Goal: Information Seeking & Learning: Learn about a topic

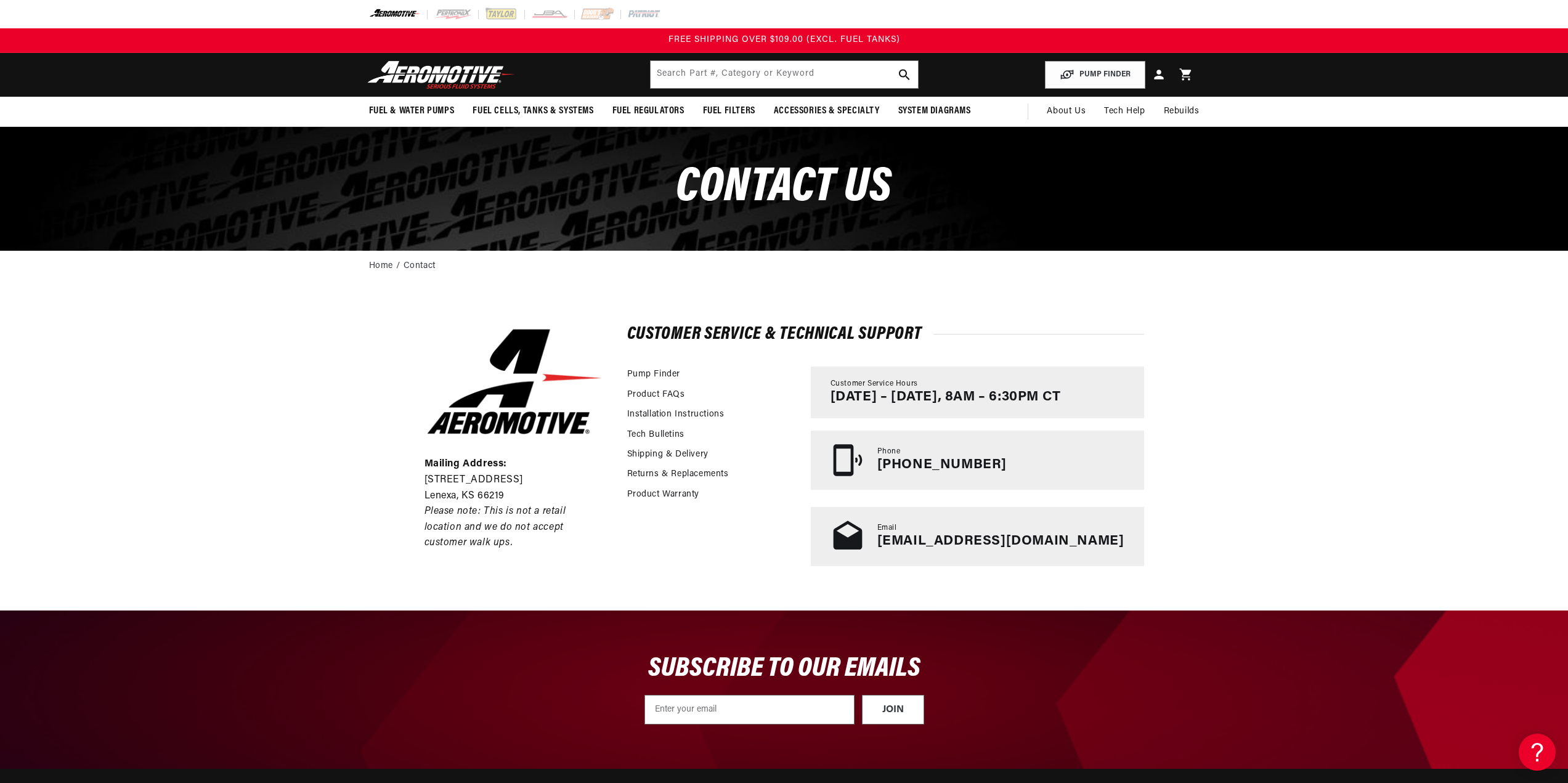
click at [813, 75] on input "text" at bounding box center [784, 75] width 267 height 27
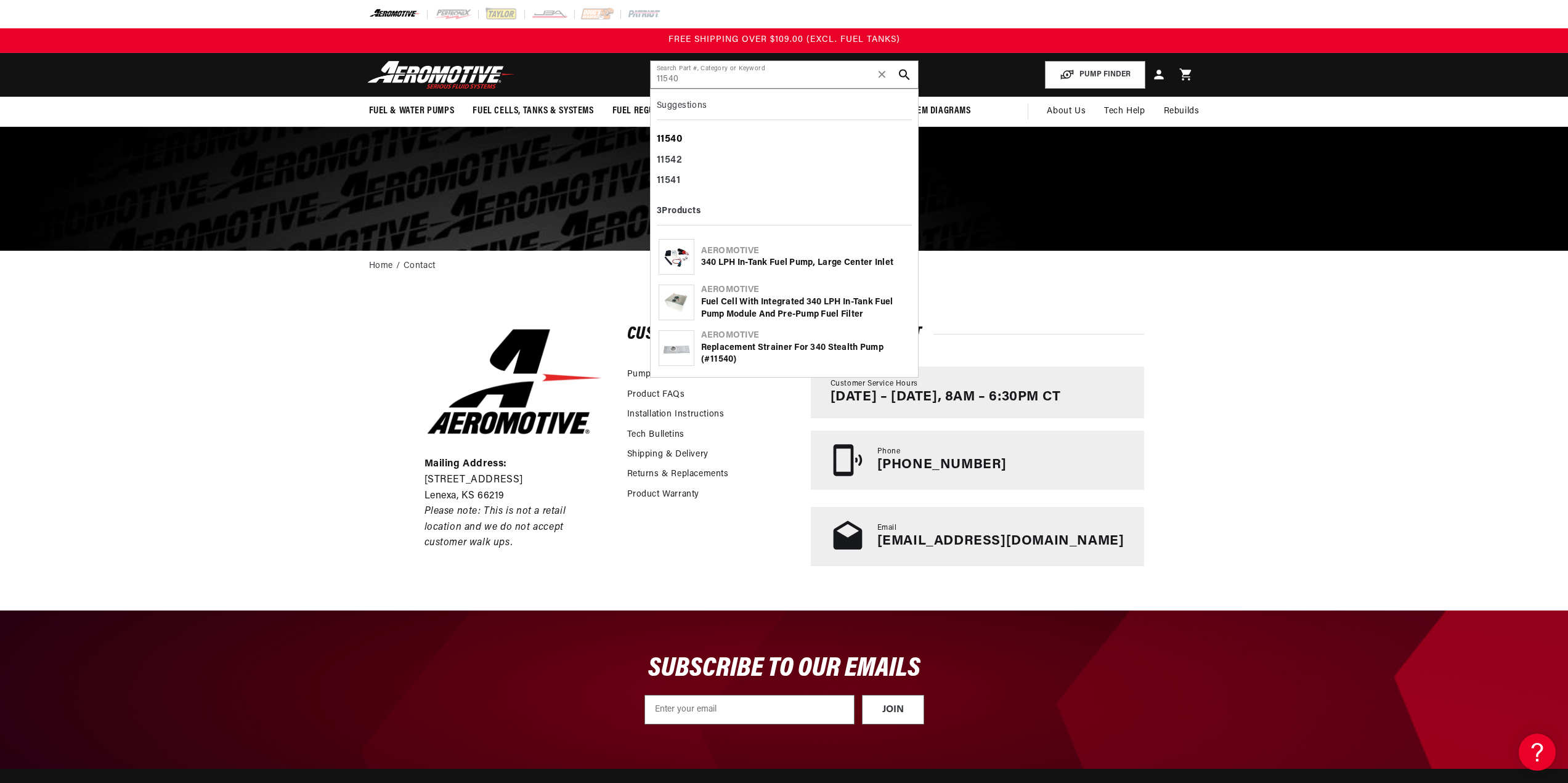
type input "11540"
click at [664, 135] on b "11540" at bounding box center [670, 138] width 26 height 10
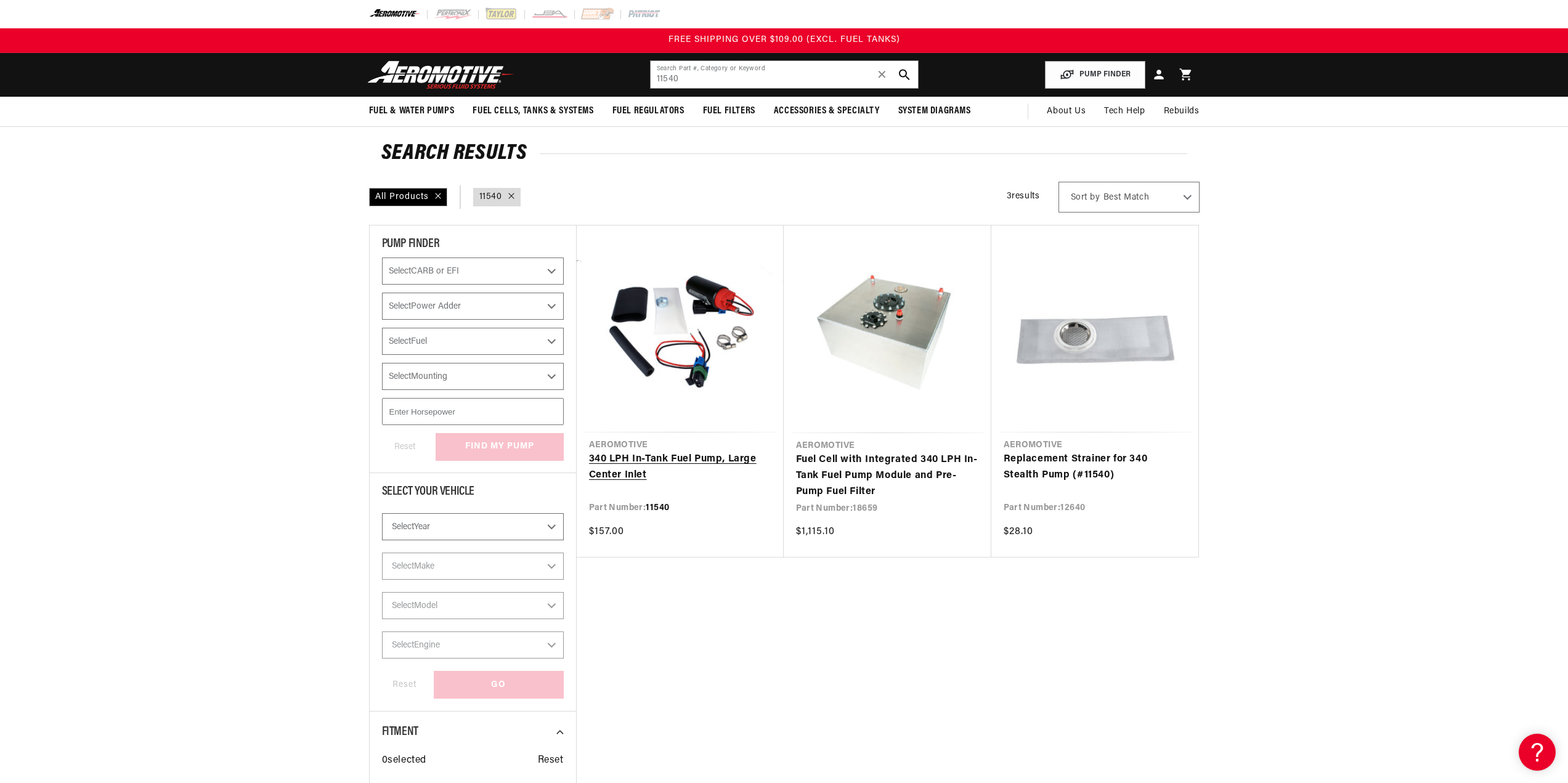
click at [624, 458] on link "340 LPH In-Tank Fuel Pump, Large Center Inlet" at bounding box center [680, 466] width 183 height 31
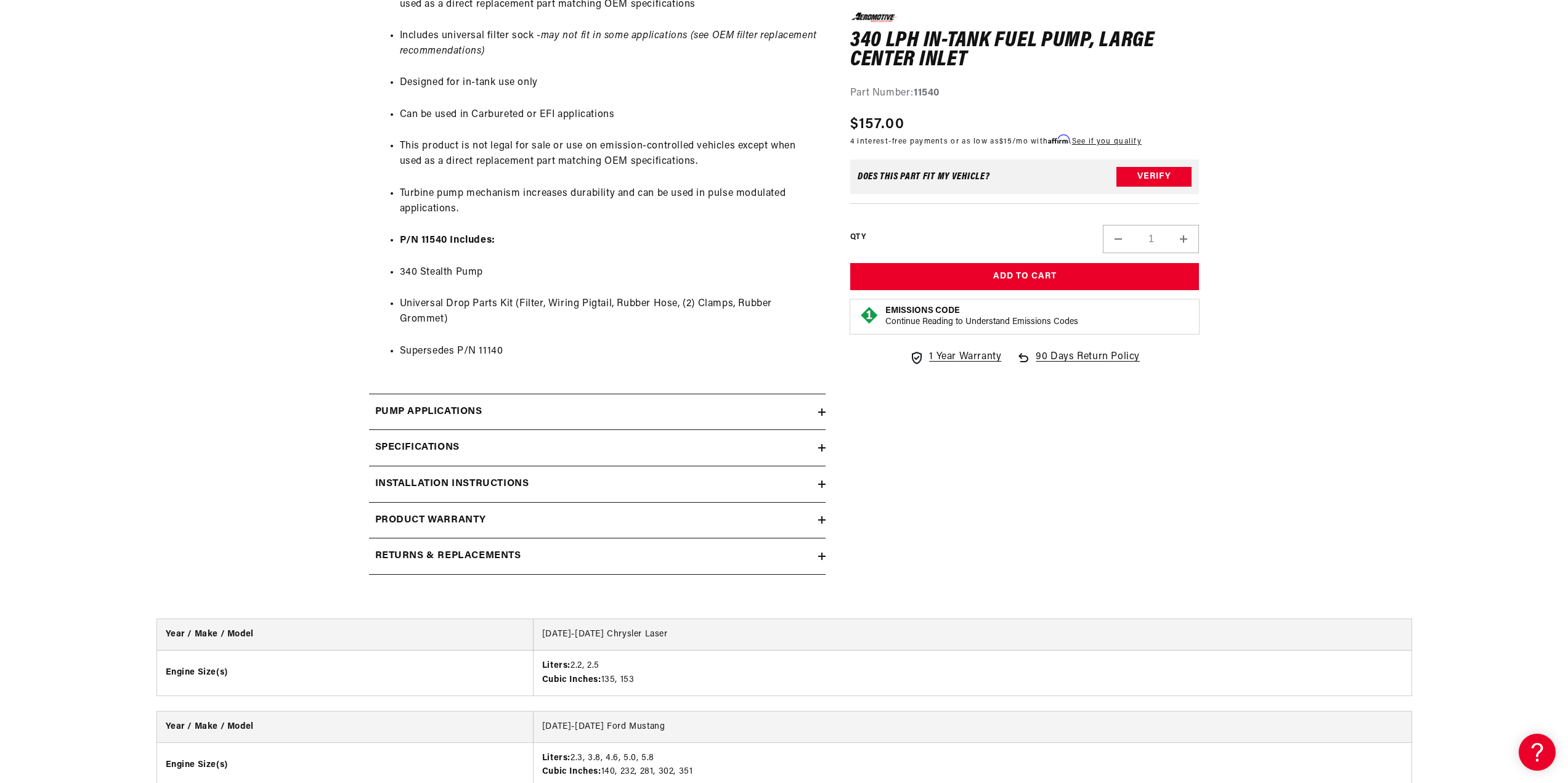
scroll to position [1047, 0]
click at [824, 447] on icon at bounding box center [822, 447] width 8 height 8
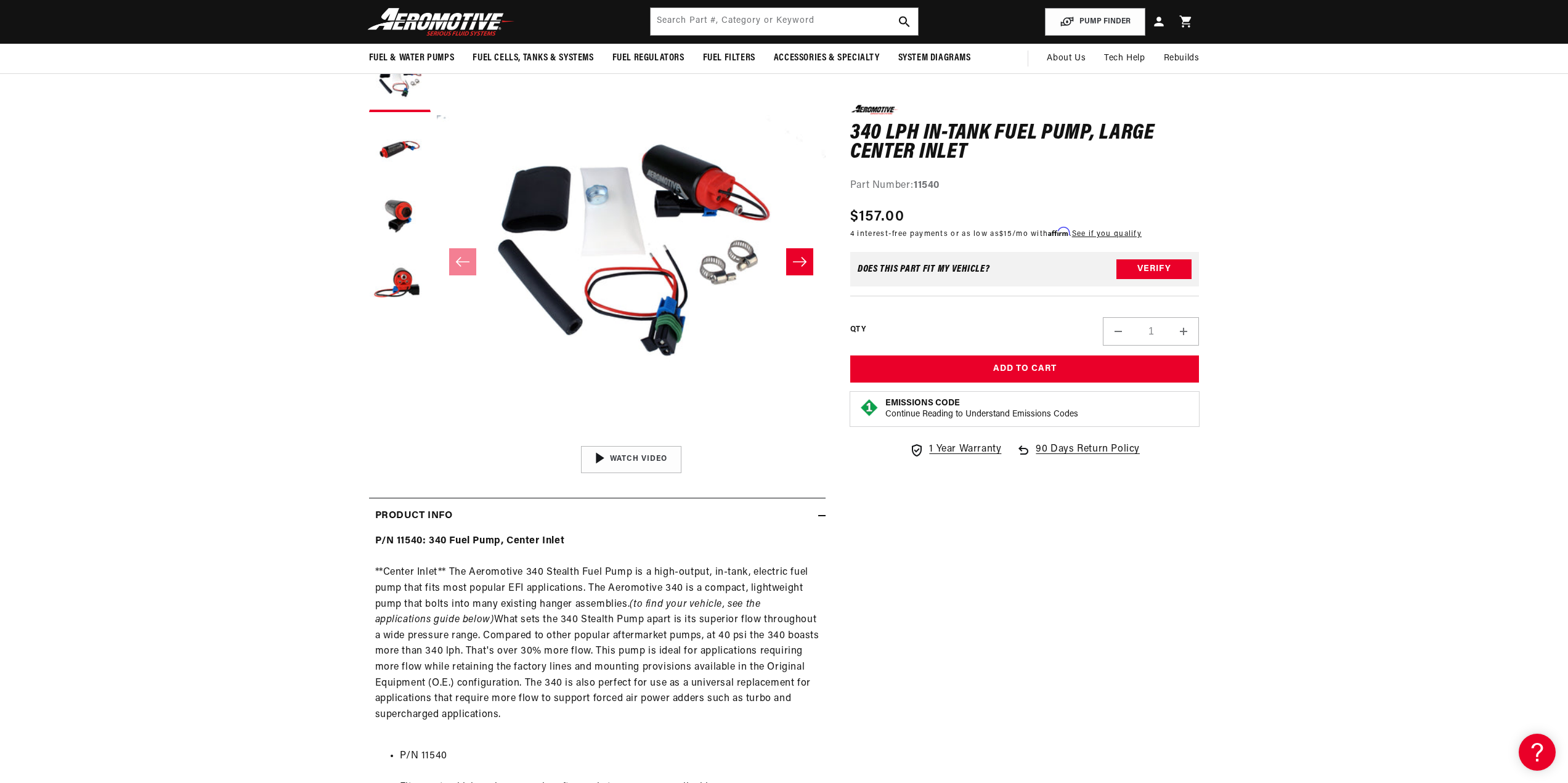
scroll to position [34, 0]
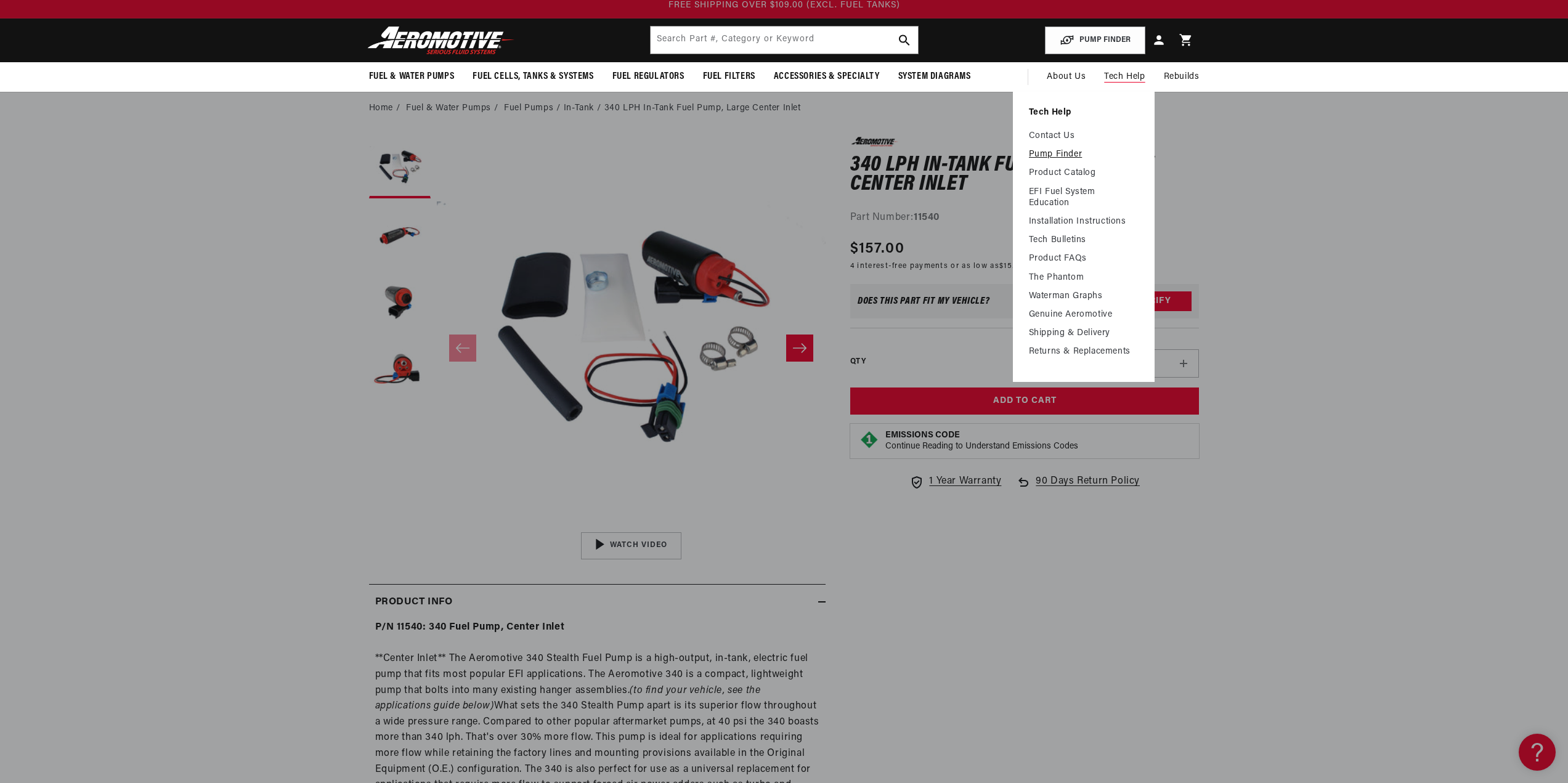
click at [1074, 149] on link "Pump Finder" at bounding box center [1084, 154] width 110 height 11
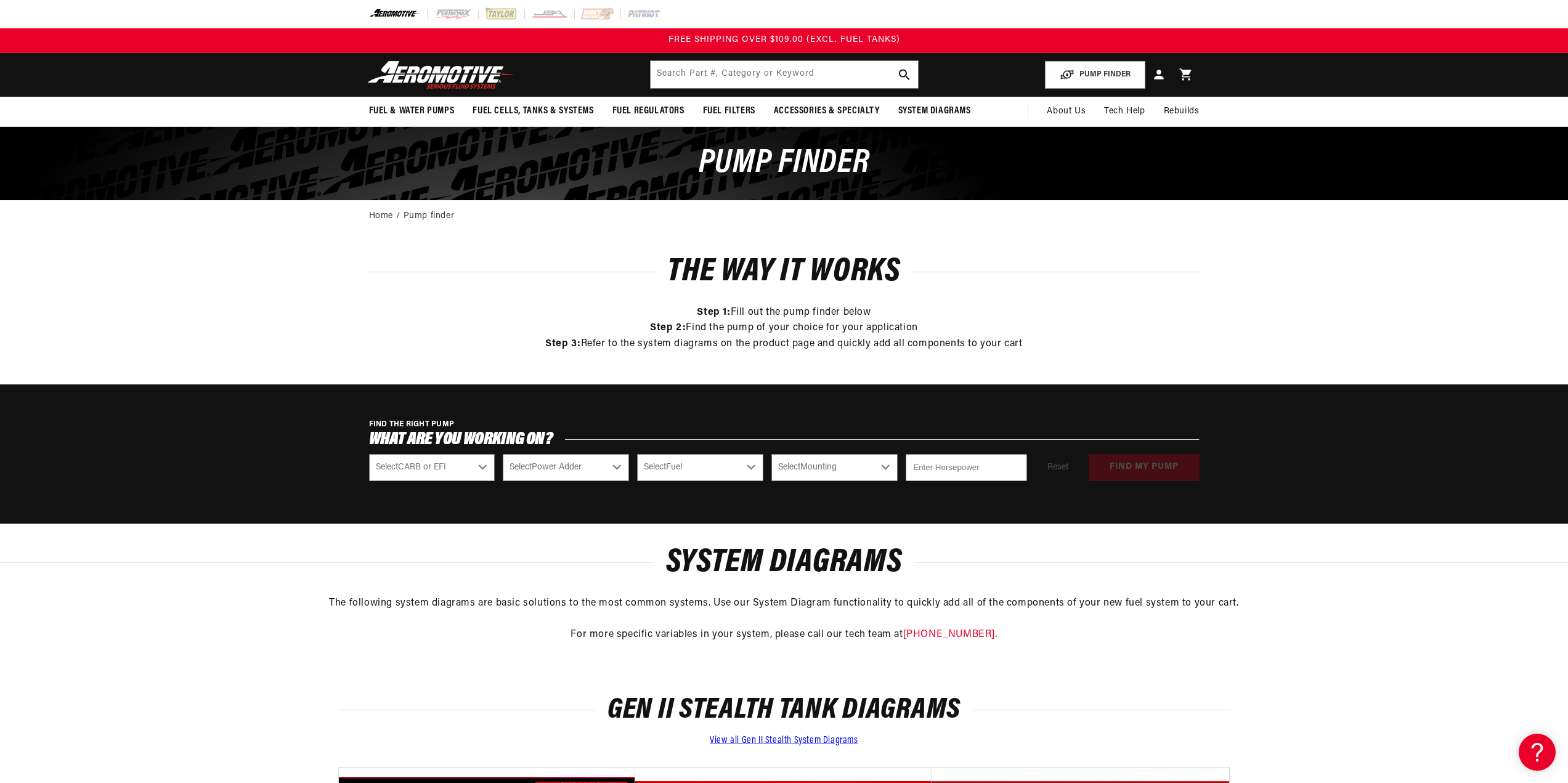
click at [453, 472] on select "Select CARB or EFI Carbureted Fuel Injected" at bounding box center [432, 467] width 126 height 27
select select "Fuel-Injected"
click at [369, 454] on select "Select CARB or EFI Carbureted Fuel Injected" at bounding box center [432, 467] width 126 height 27
select select "Fuel-Injected"
click at [597, 468] on select "Select Power Adder No - Naturally Aspirated Yes - Forced Induction" at bounding box center [566, 467] width 126 height 27
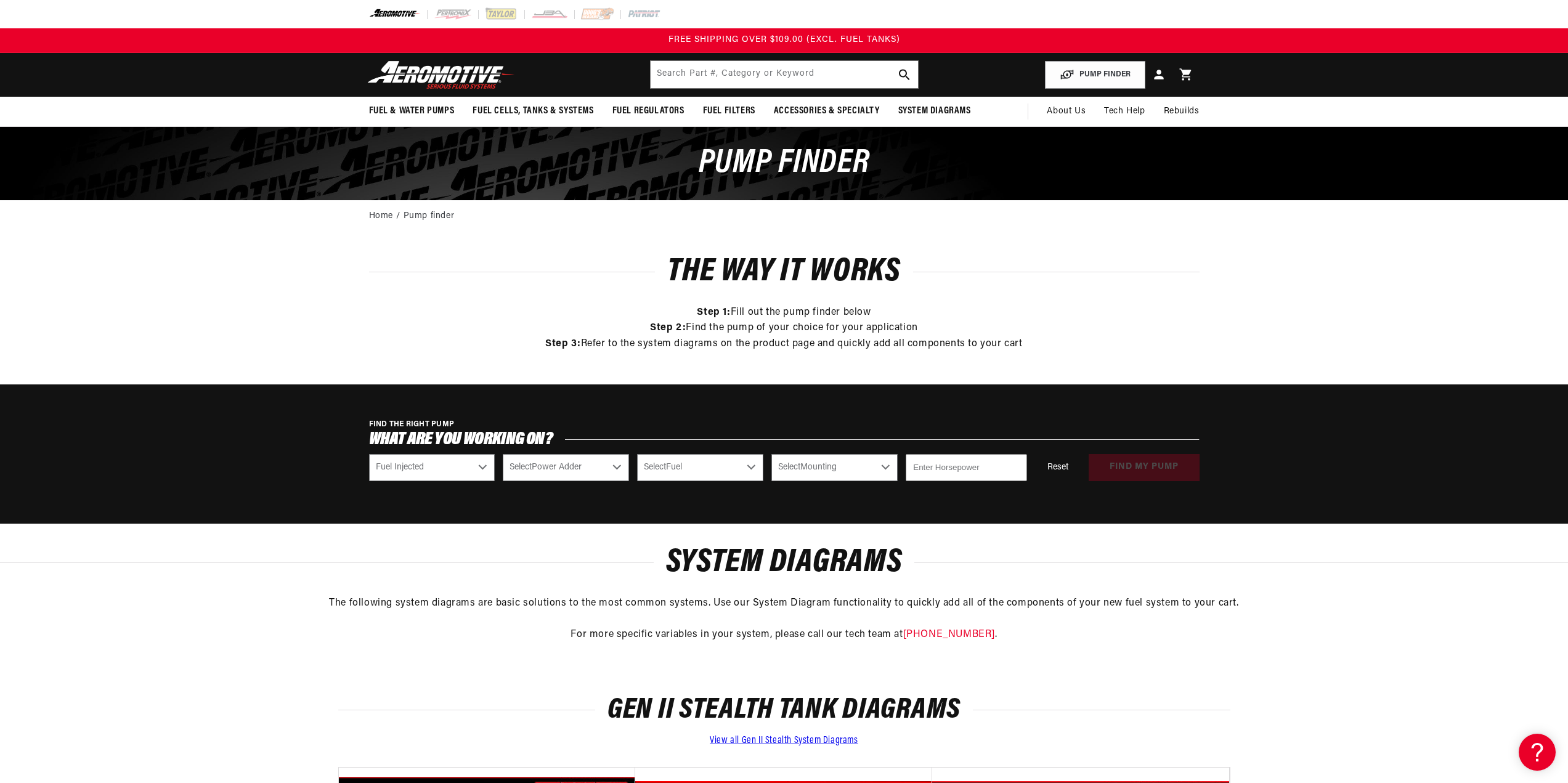
select select "No-Naturally-Aspirated"
click at [502, 454] on select "Select Power Adder No - Naturally Aspirated Yes - Forced Induction" at bounding box center [566, 467] width 126 height 27
select select "No-Naturally-Aspirated"
click at [668, 466] on select "Select Fuel E85 Gas" at bounding box center [700, 467] width 126 height 27
select select "E85"
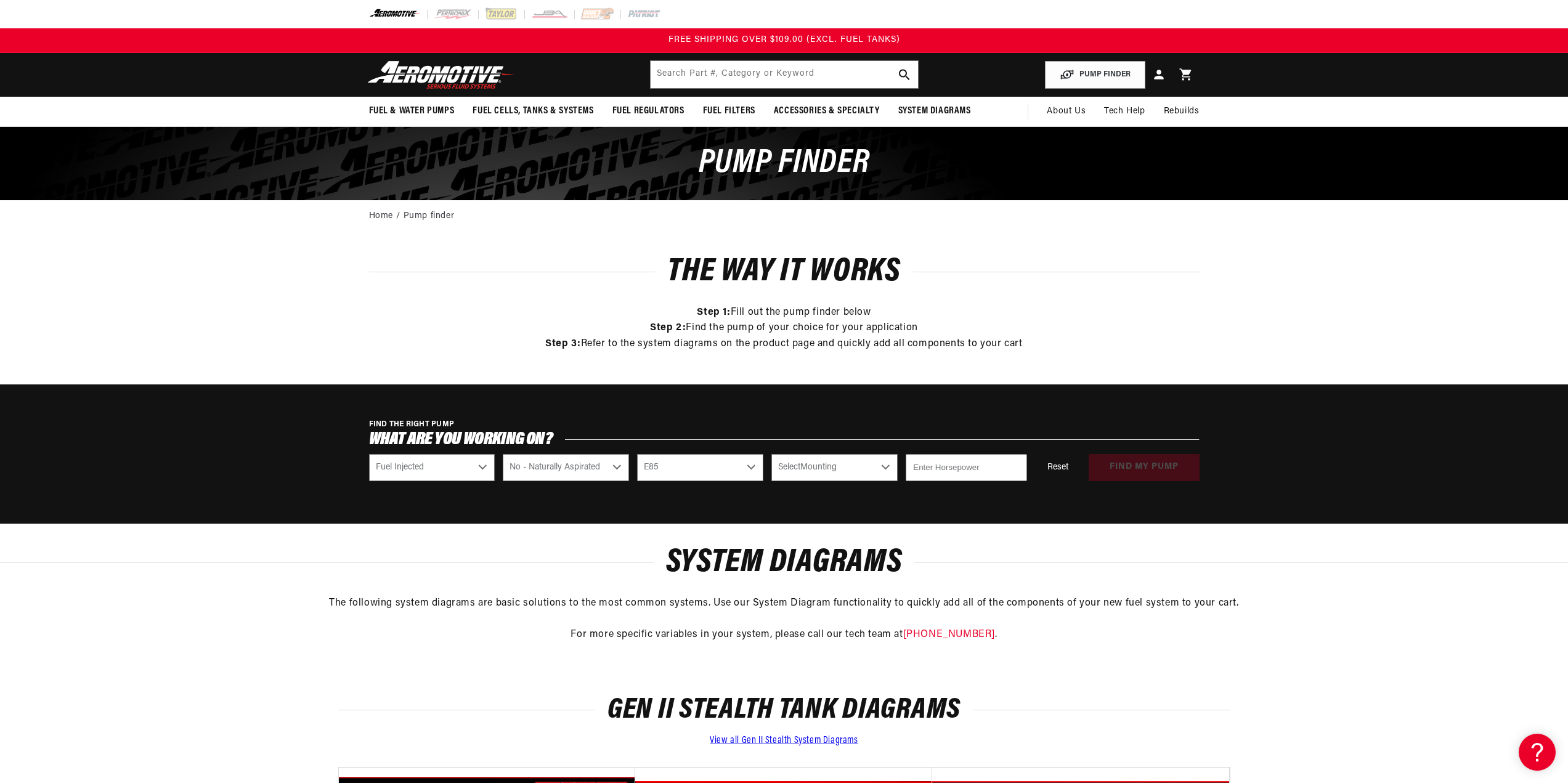
click at [637, 454] on select "Select Fuel E85 Gas" at bounding box center [700, 467] width 126 height 27
select select "E85"
click at [835, 464] on select "Select Mounting External In-Tank" at bounding box center [834, 467] width 126 height 27
select select "In-Tank"
click at [771, 454] on select "Select Mounting External In-Tank" at bounding box center [834, 467] width 126 height 27
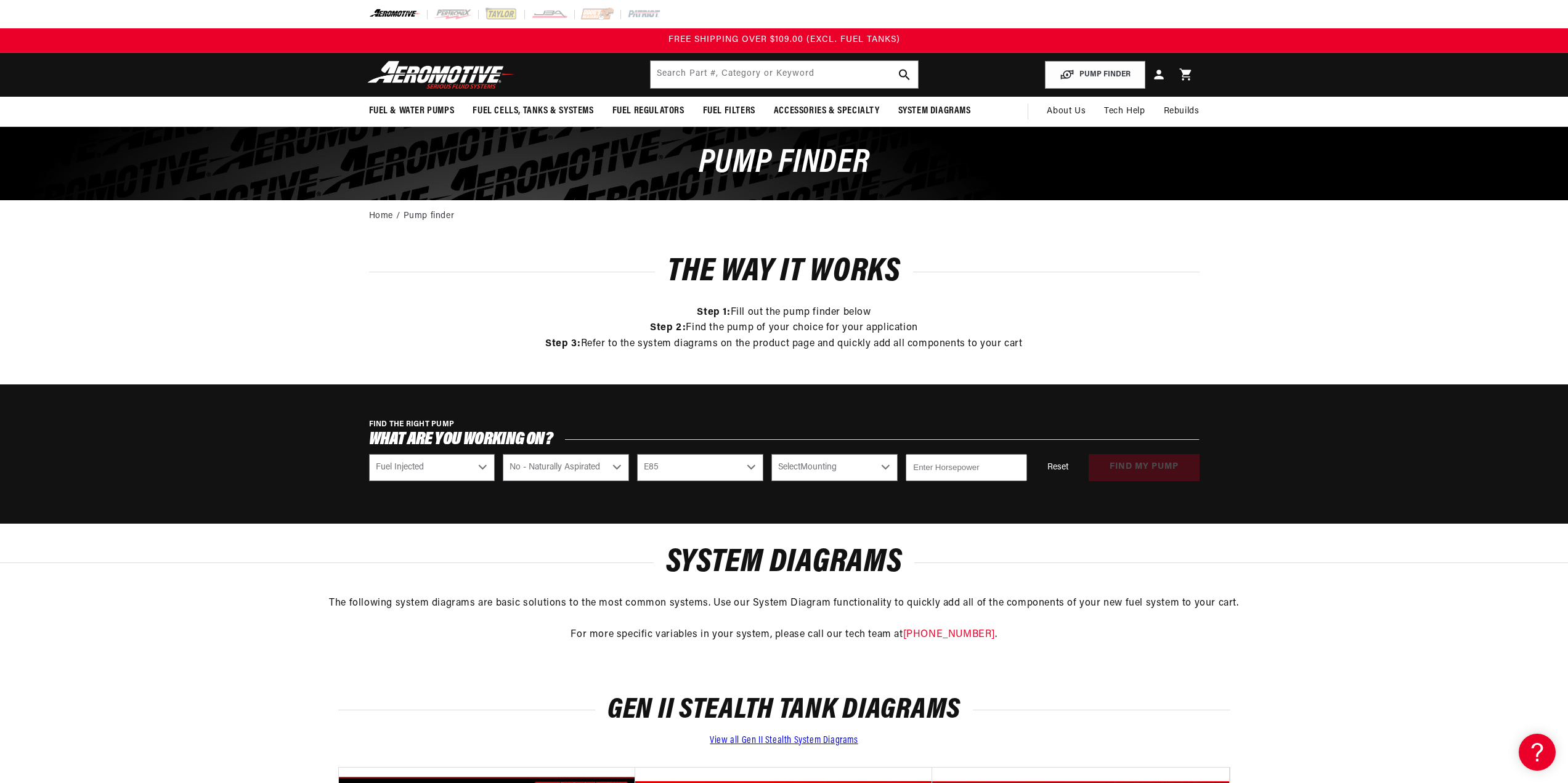
select select "In-Tank"
click at [955, 472] on input "number" at bounding box center [966, 467] width 121 height 27
click at [965, 462] on input "number" at bounding box center [966, 467] width 121 height 27
click at [1013, 462] on input "number" at bounding box center [966, 467] width 121 height 27
click at [963, 478] on input "number" at bounding box center [966, 467] width 121 height 27
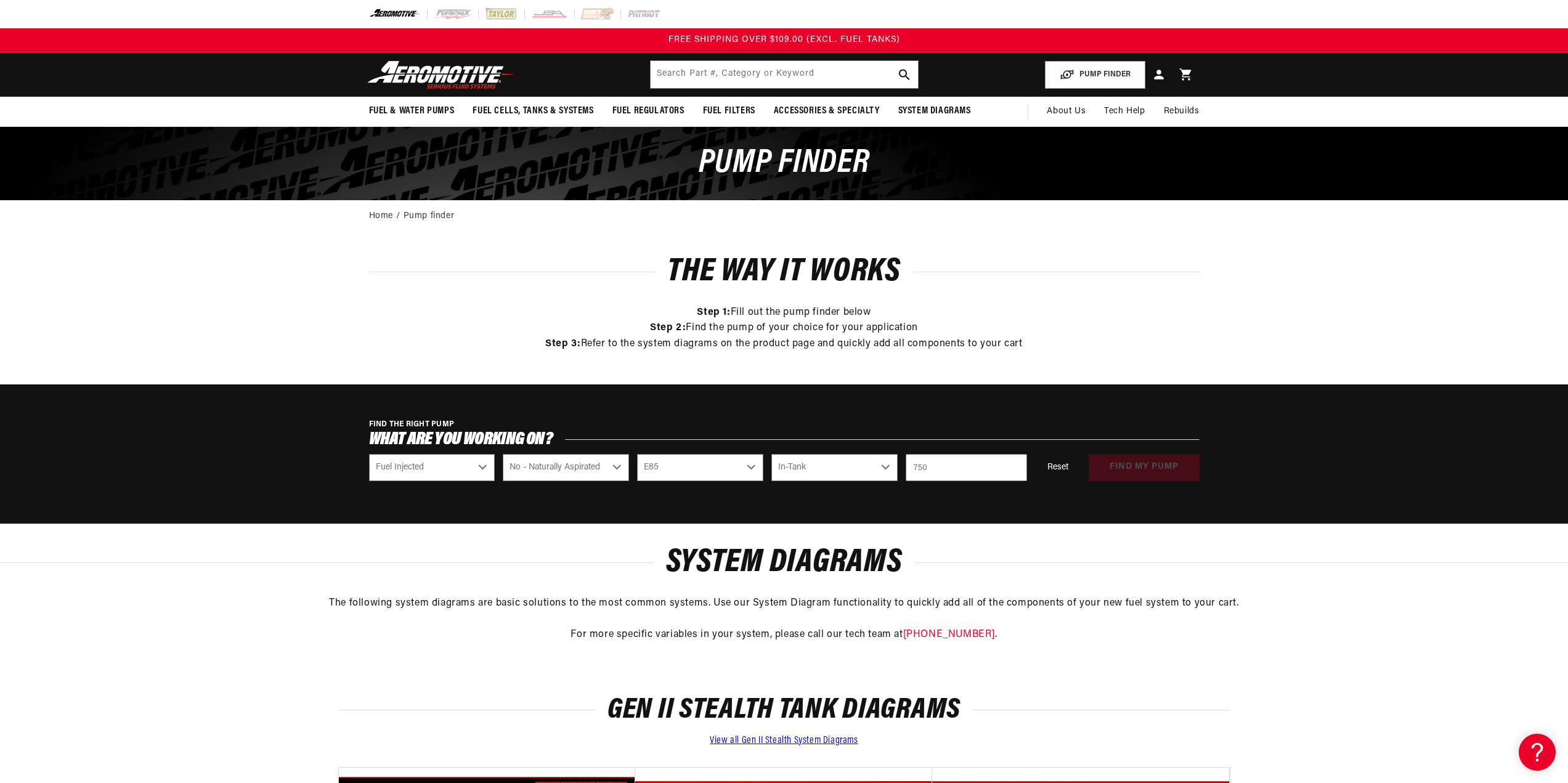
type input "750"
click at [1083, 505] on div "FIND THE RIGHT PUMP What are you working on? Select CARB or EFI Carbureted Fuel…" at bounding box center [784, 454] width 1568 height 139
click at [1120, 467] on button "find my pump" at bounding box center [1144, 467] width 111 height 27
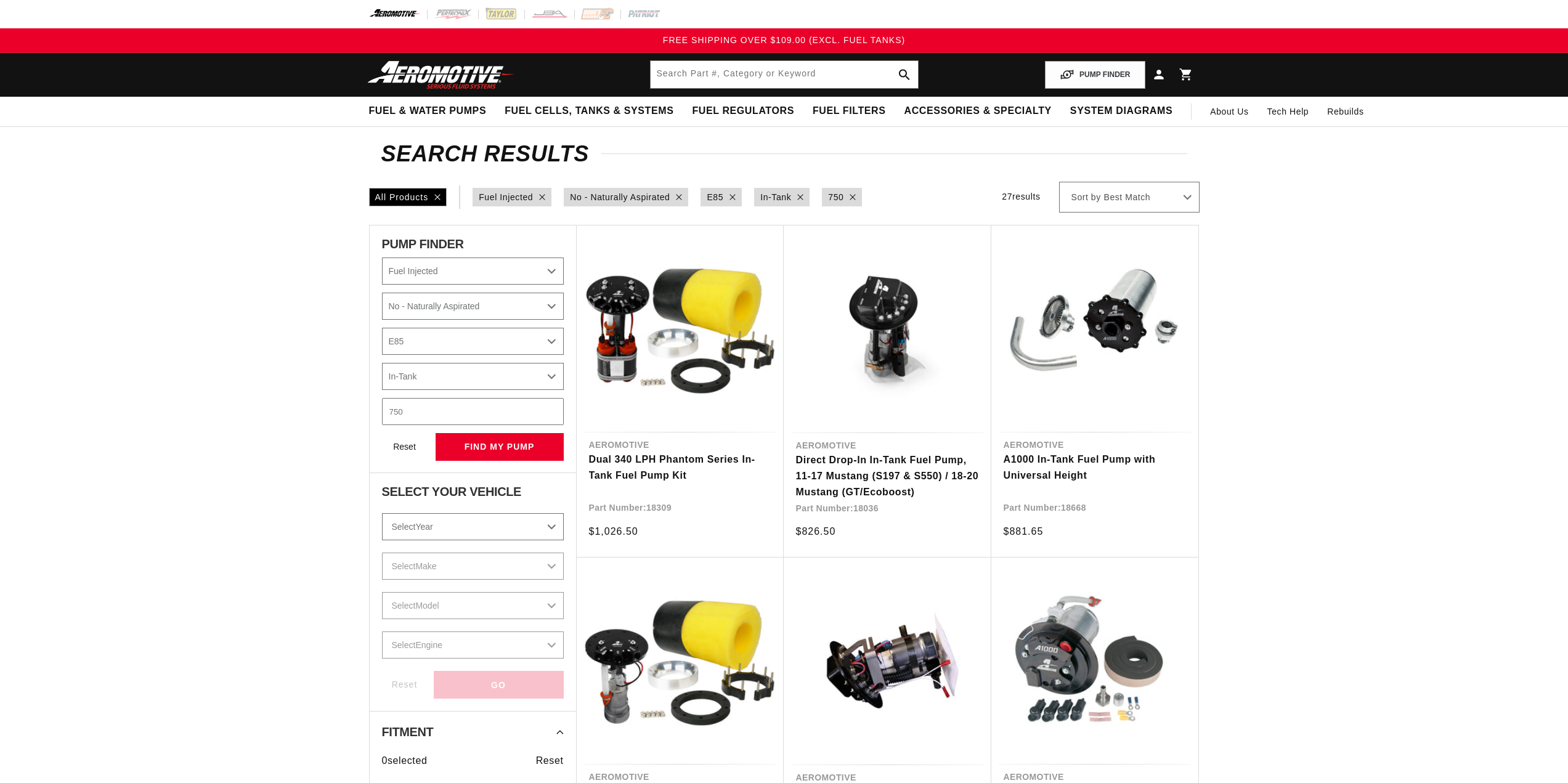
select select "Fuel-Injected"
select select "No-Naturally-Aspirated"
select select "E85"
select select "In-Tank"
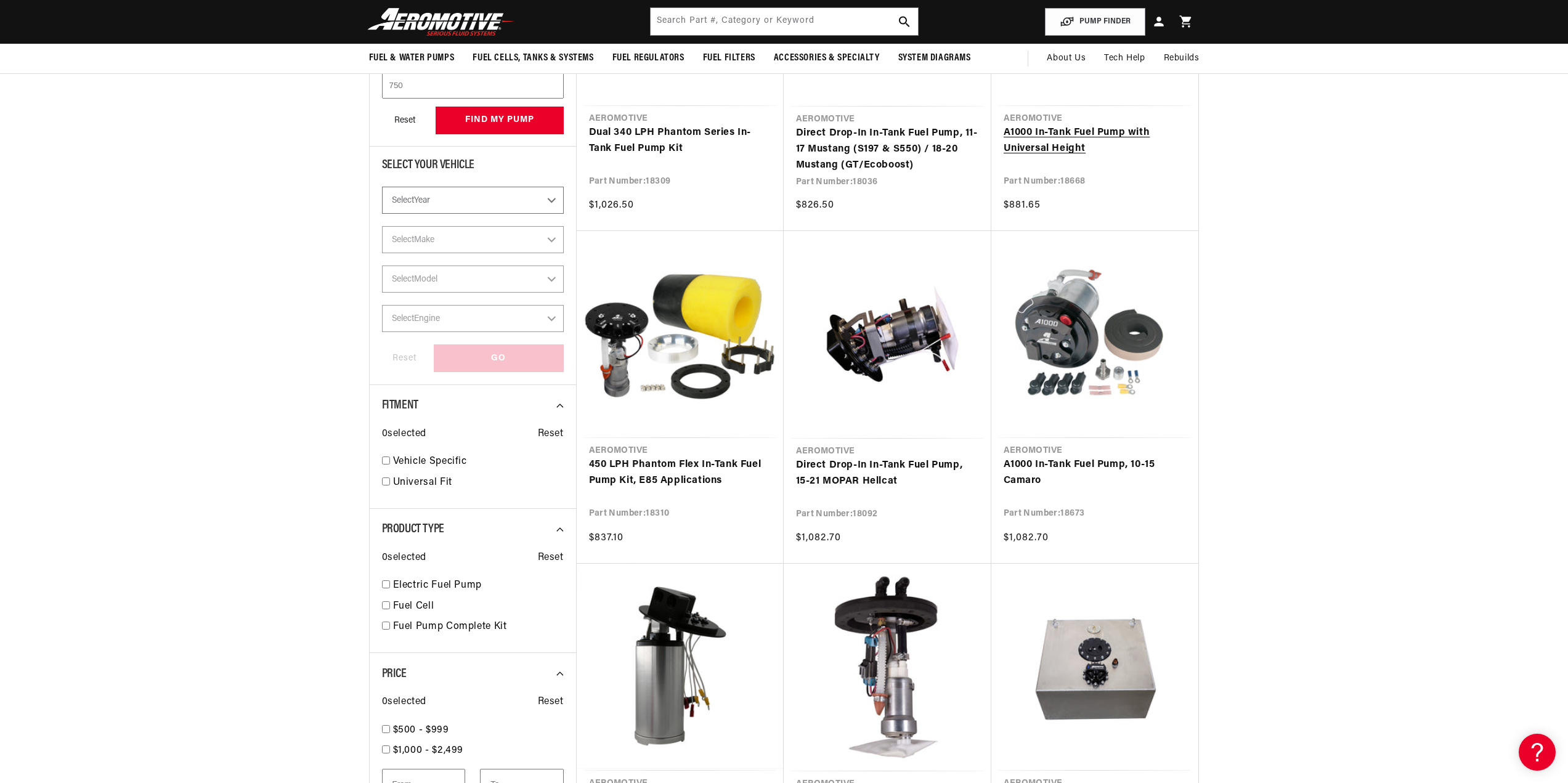
scroll to position [123, 0]
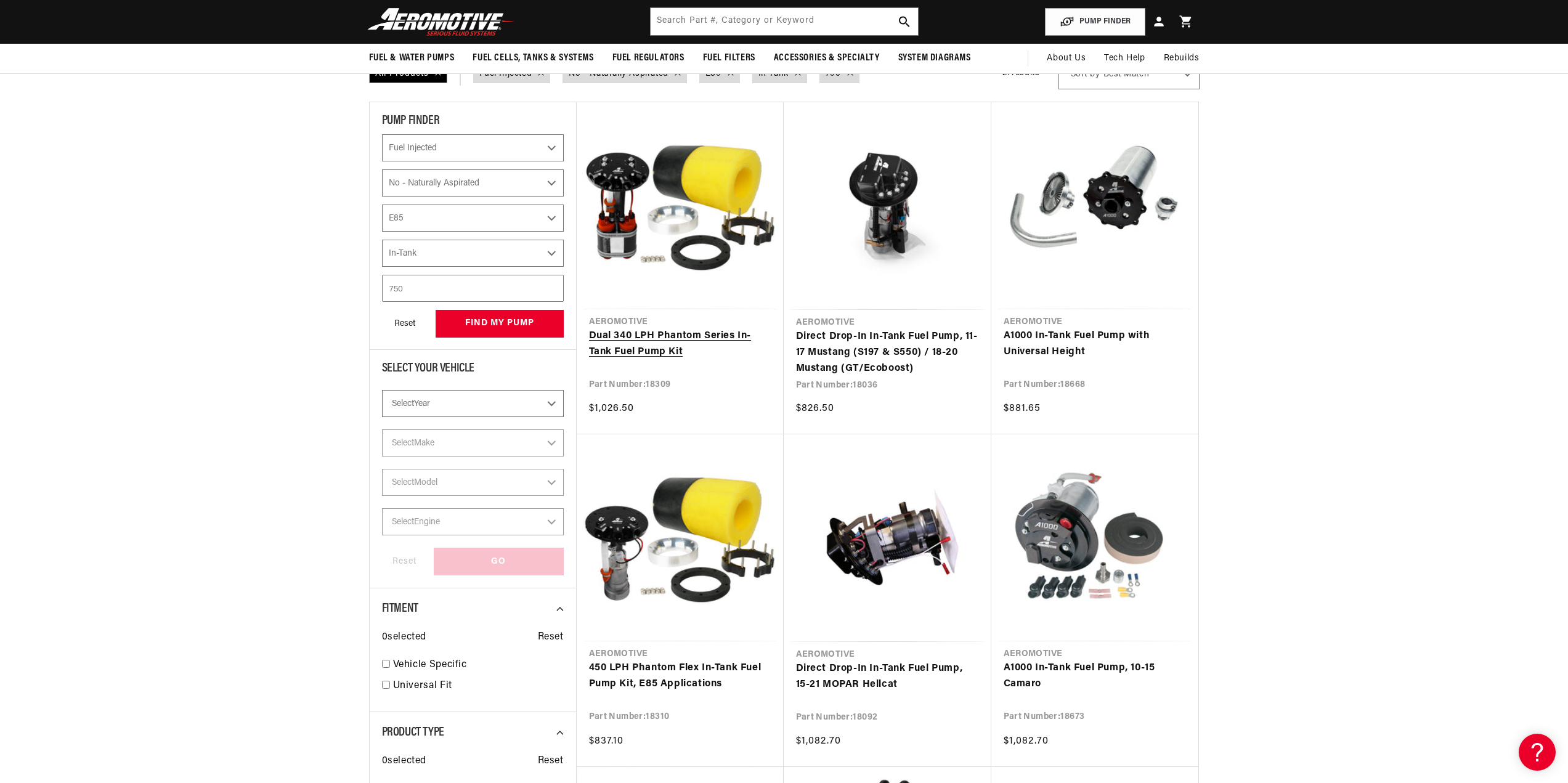
click at [637, 335] on link "Dual 340 LPH Phantom Series In-Tank Fuel Pump Kit" at bounding box center [680, 343] width 183 height 31
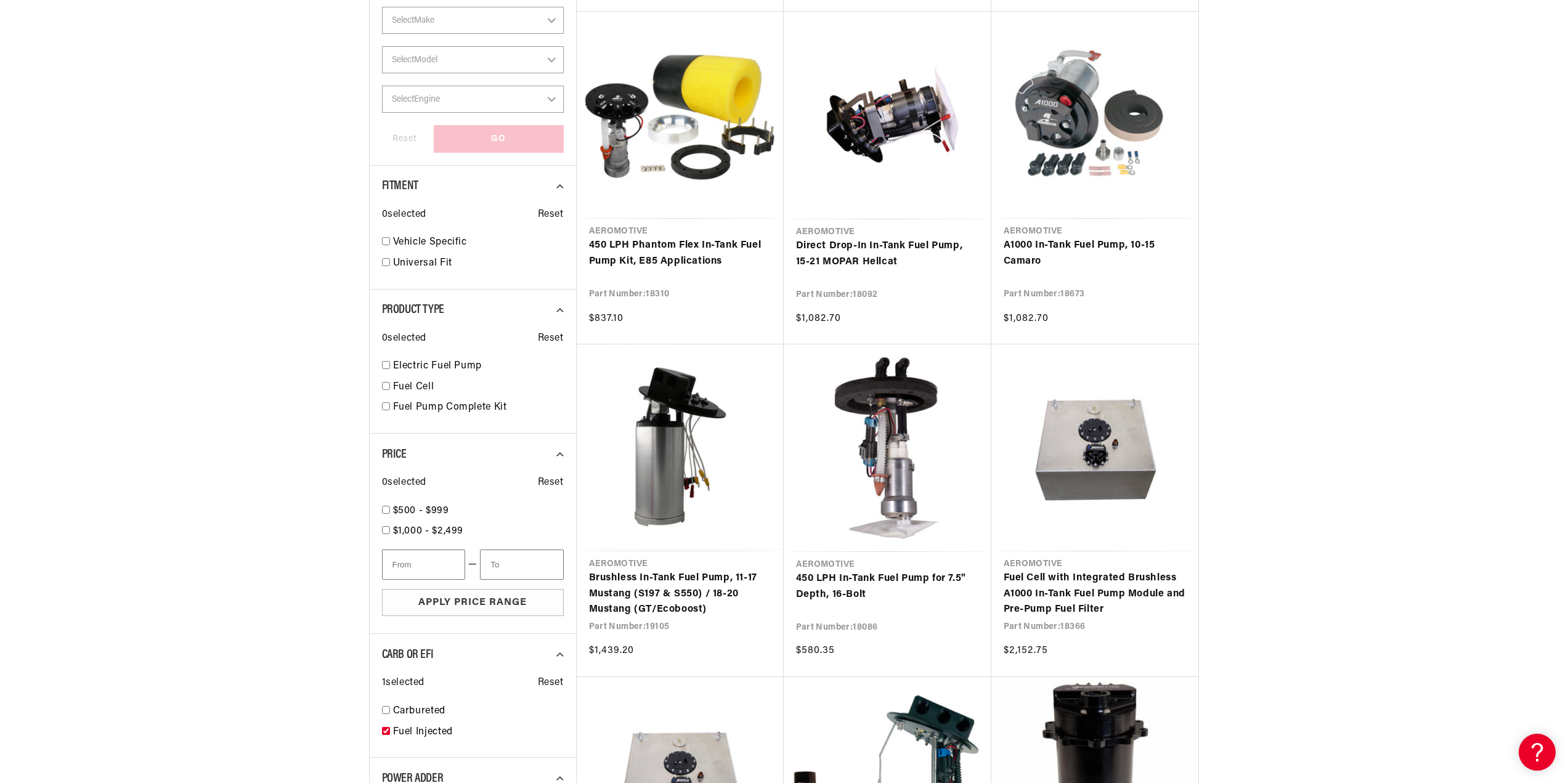
scroll to position [616, 0]
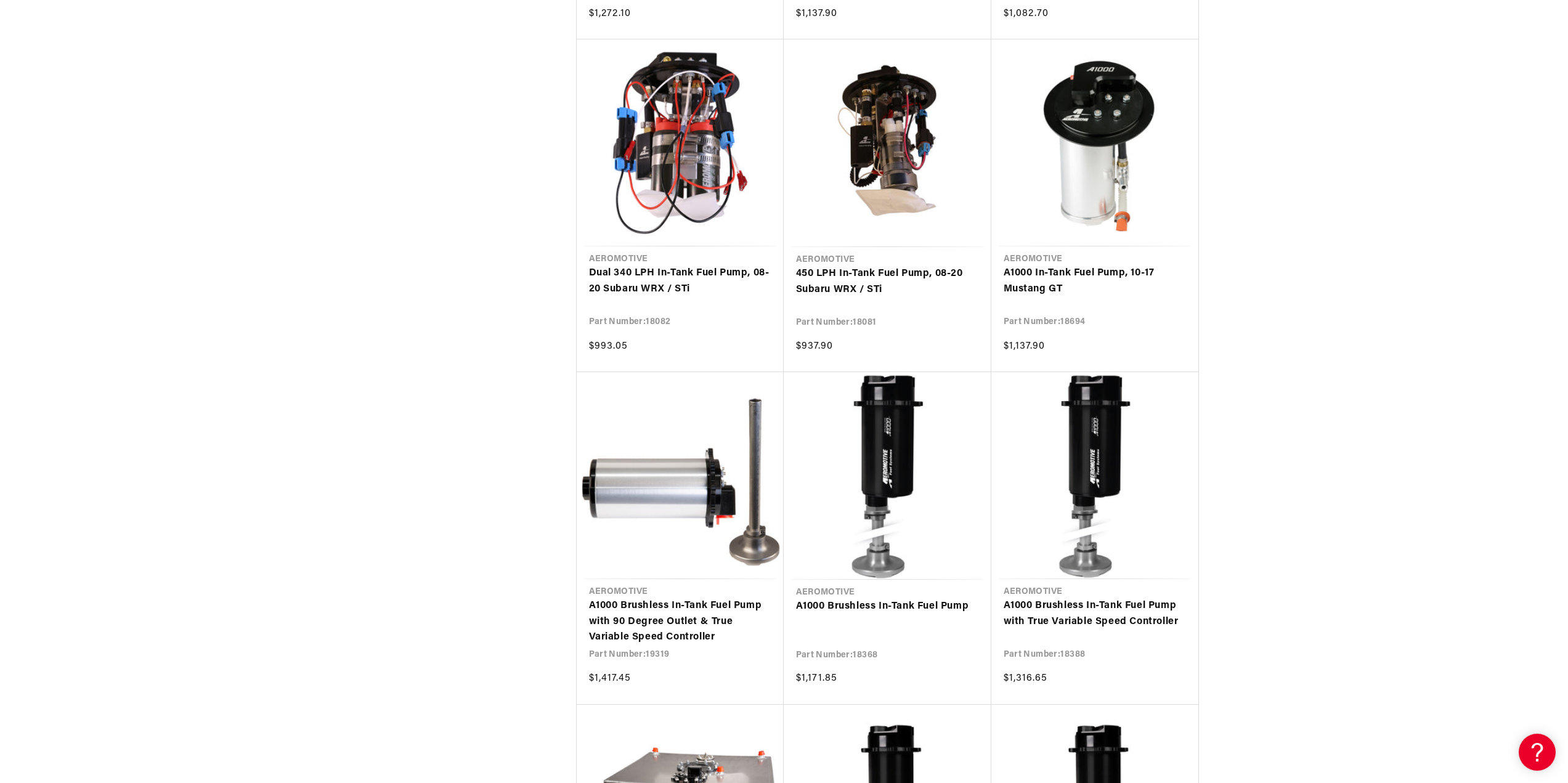
scroll to position [2156, 0]
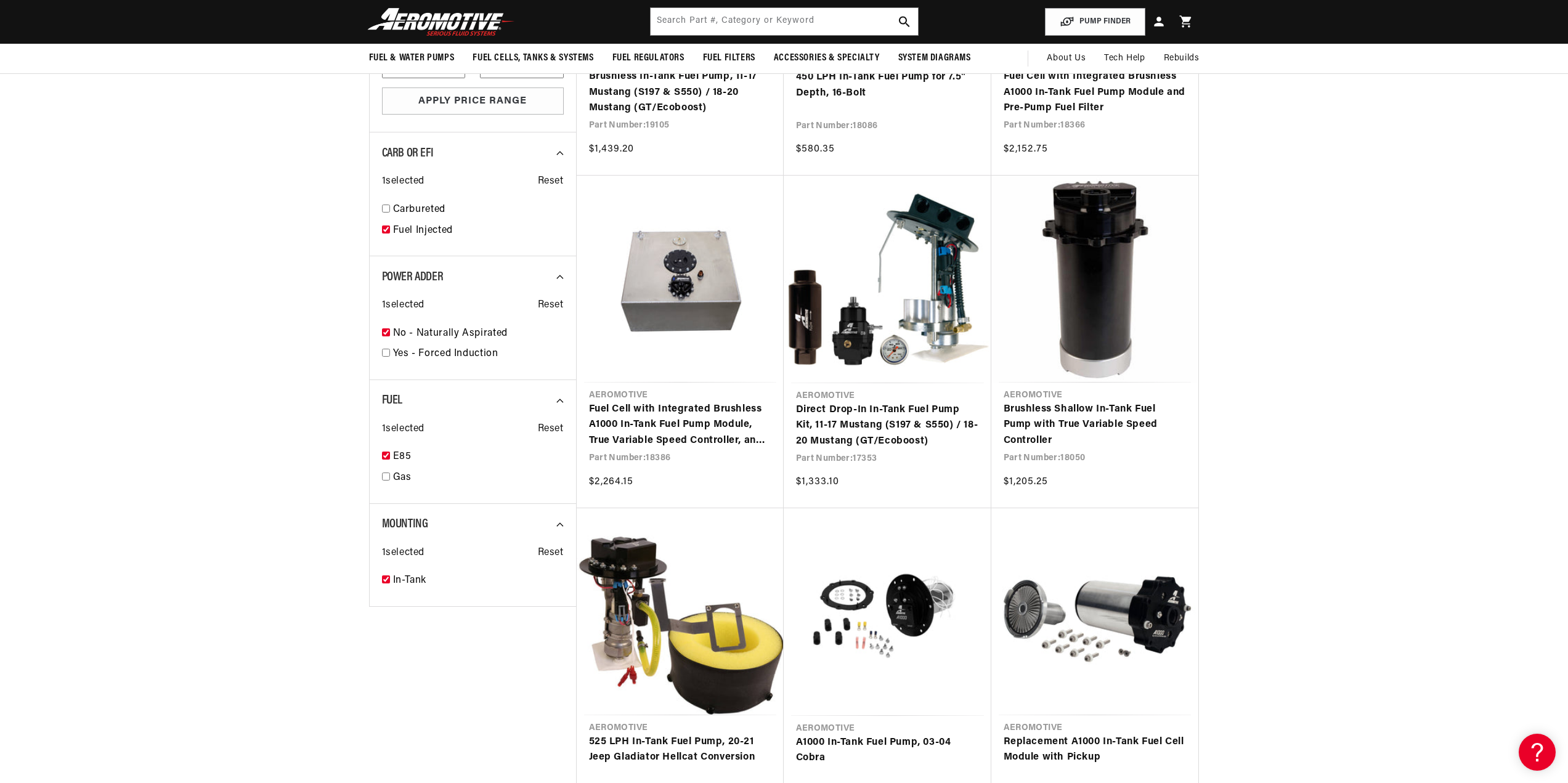
scroll to position [677, 0]
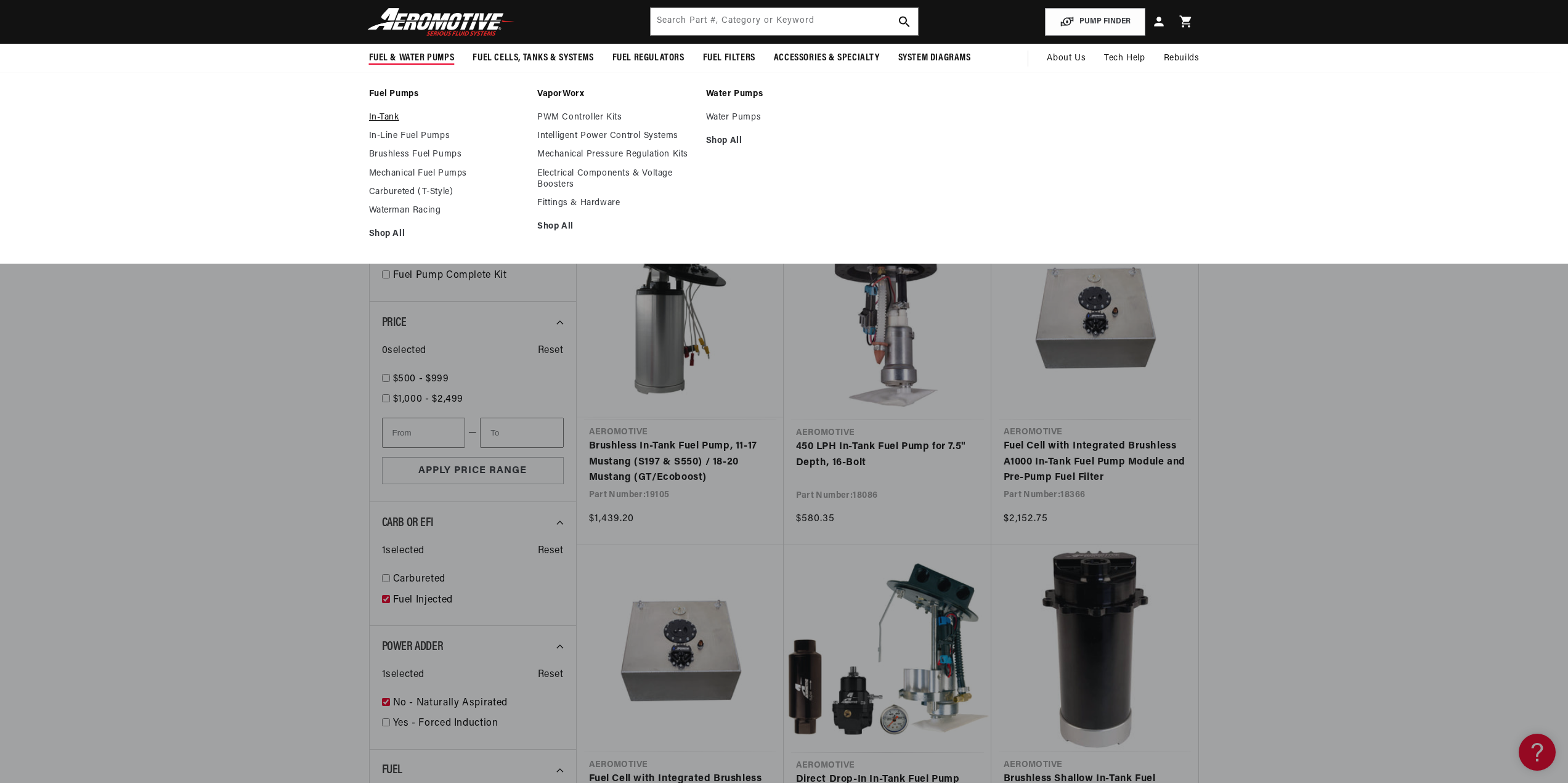
click at [373, 115] on link "In-Tank" at bounding box center [448, 117] width 157 height 11
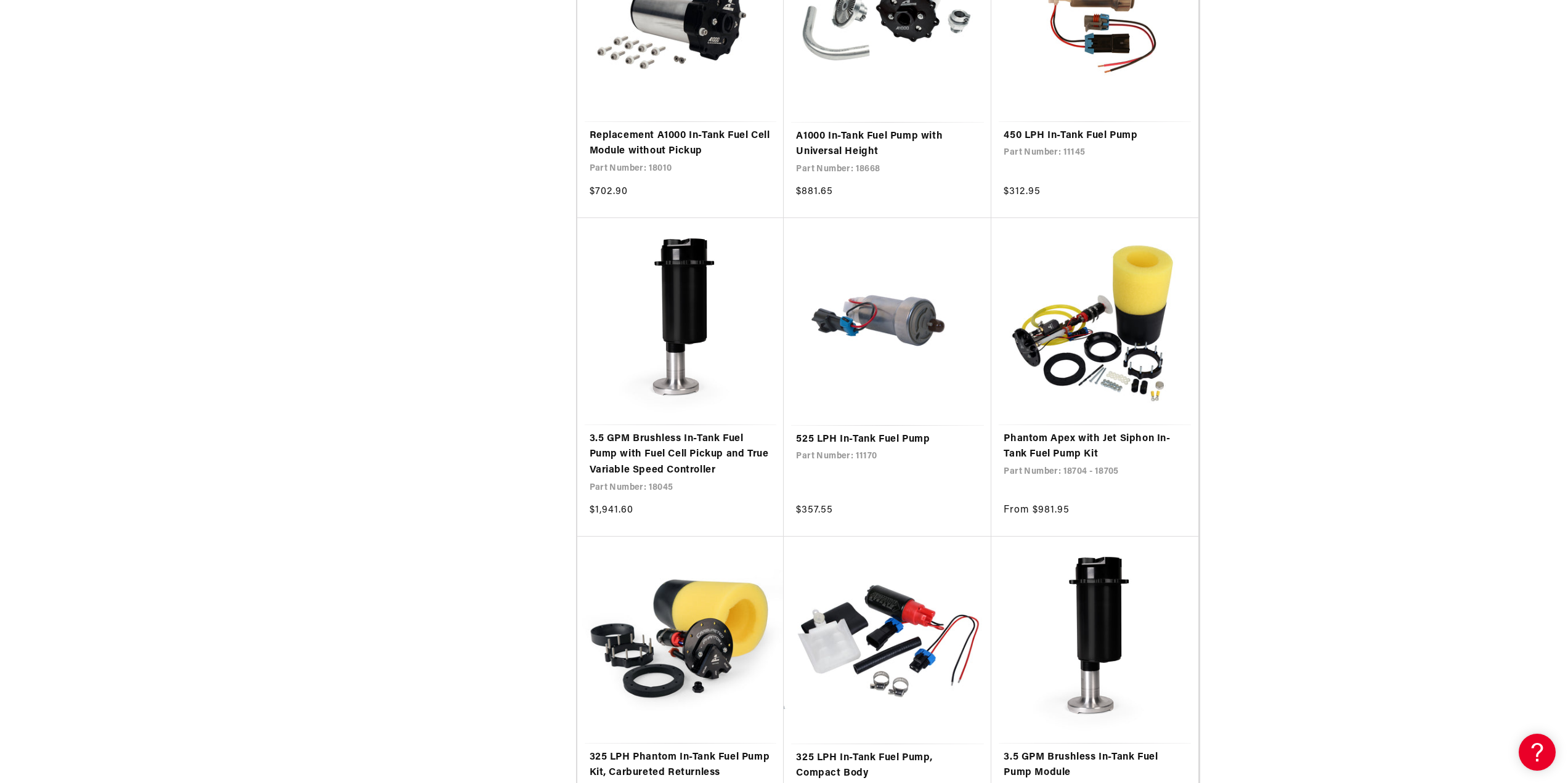
scroll to position [1971, 0]
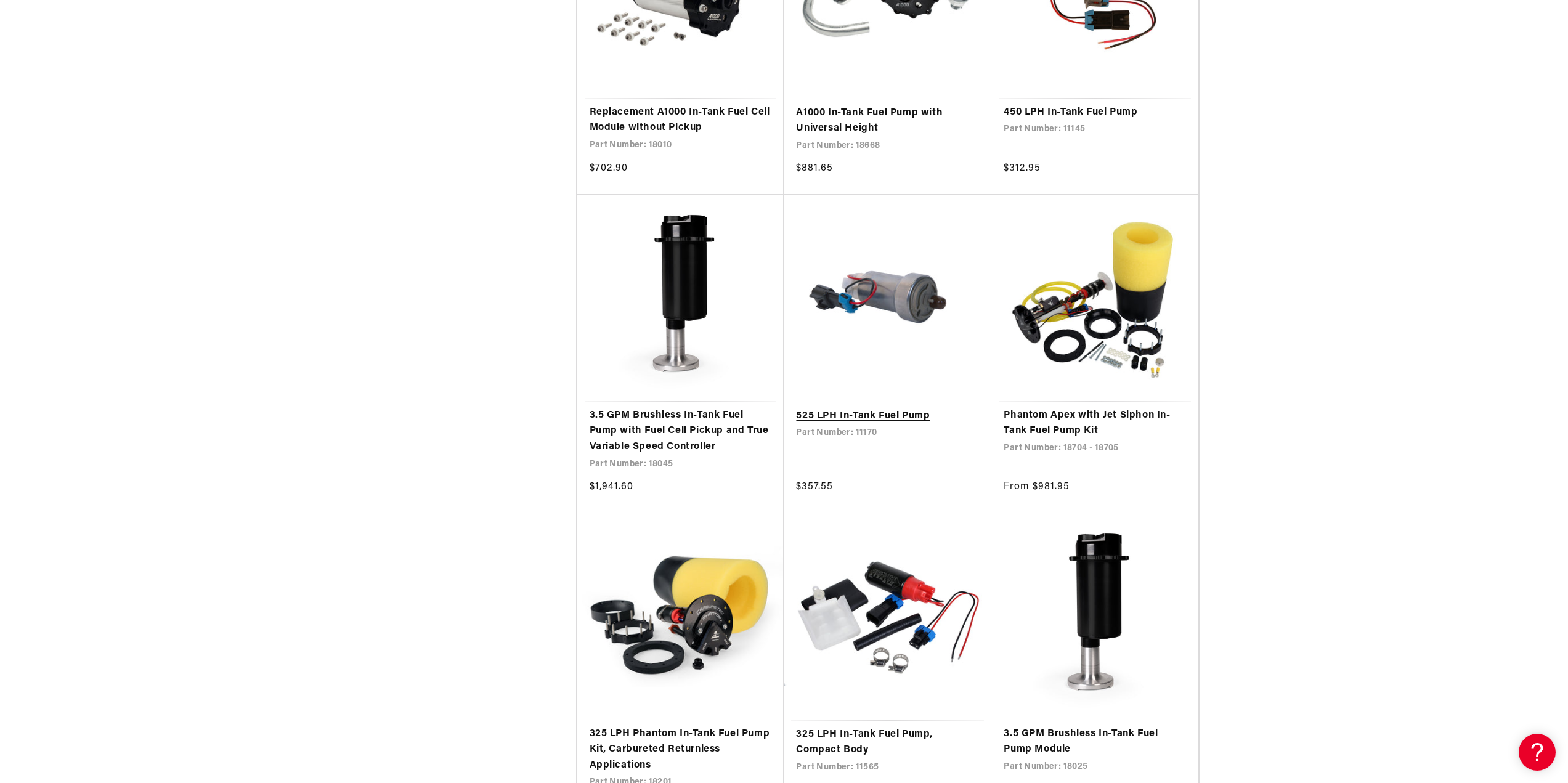
click at [893, 412] on link "525 LPH In-Tank Fuel Pump" at bounding box center [888, 416] width 183 height 16
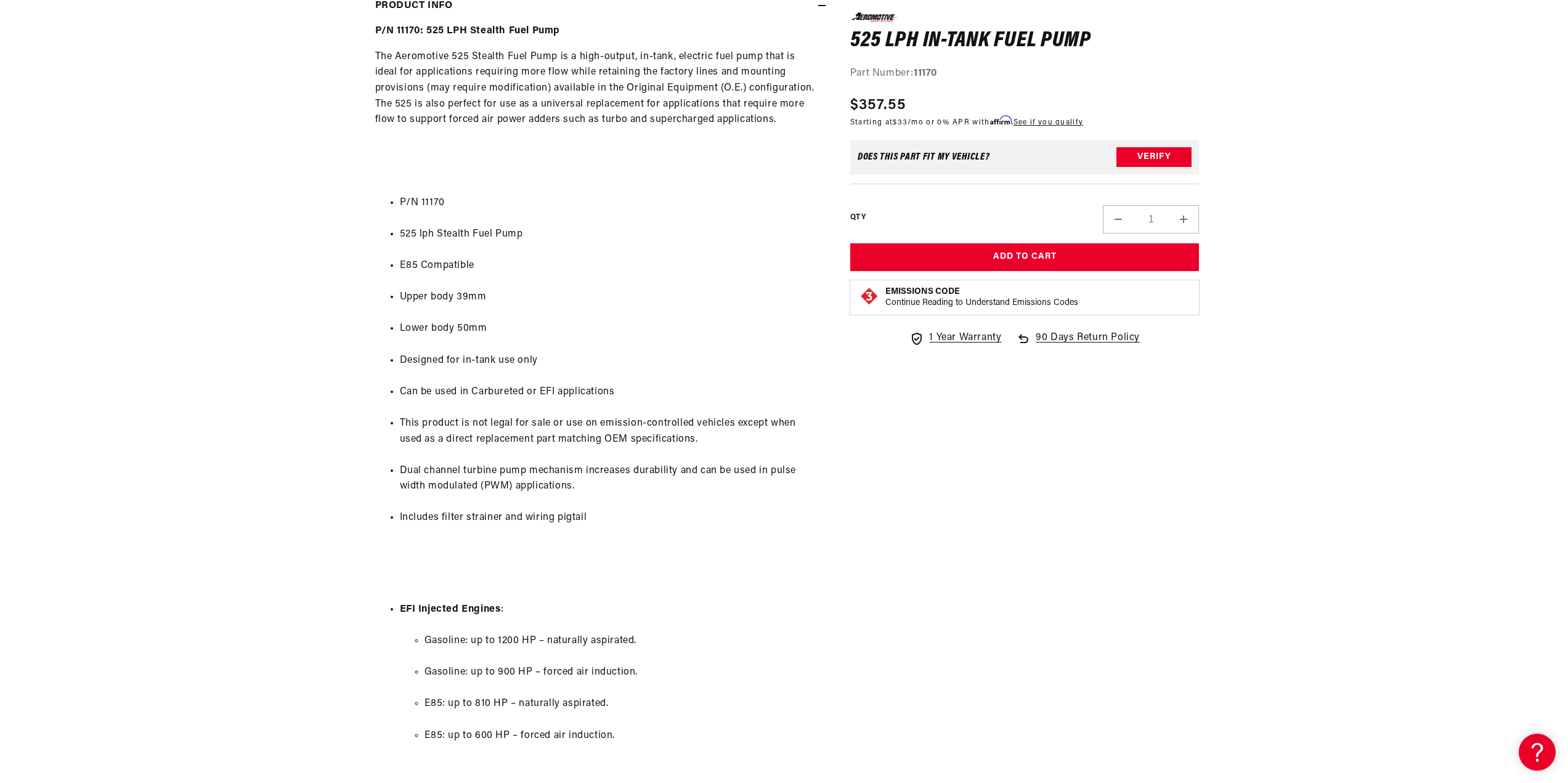
scroll to position [431, 0]
